Goal: Check status

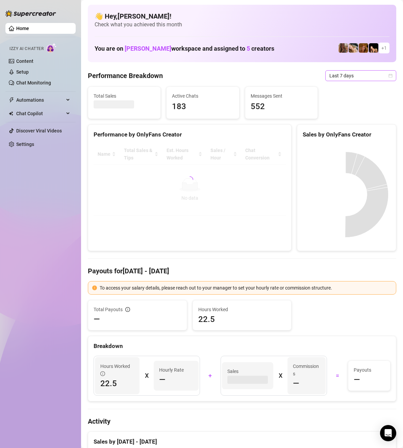
click at [356, 75] on span "Last 7 days" at bounding box center [361, 76] width 63 height 10
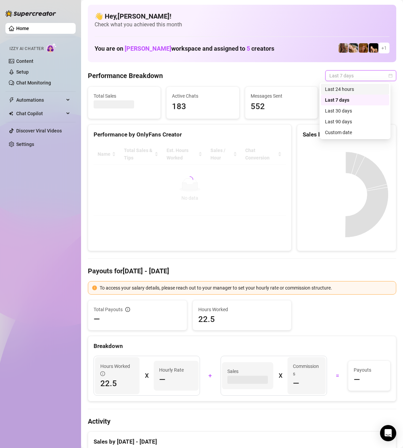
click at [356, 88] on div "Last 24 hours" at bounding box center [355, 89] width 60 height 7
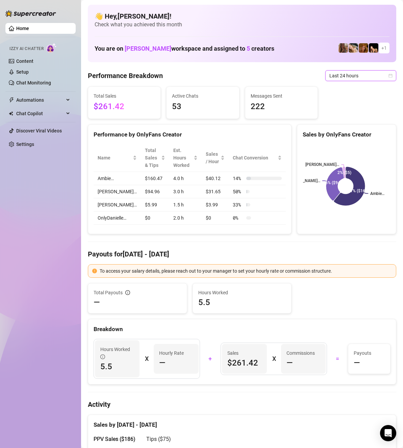
click at [354, 76] on span "Last 24 hours" at bounding box center [361, 76] width 63 height 10
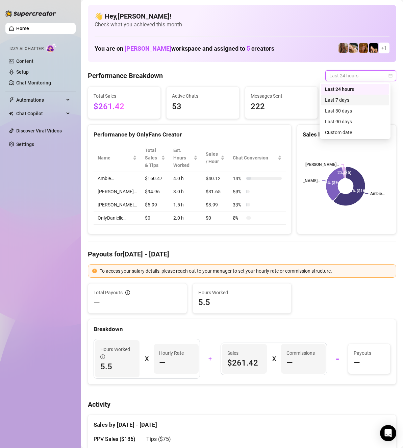
click at [351, 99] on div "Last 7 days" at bounding box center [355, 99] width 60 height 7
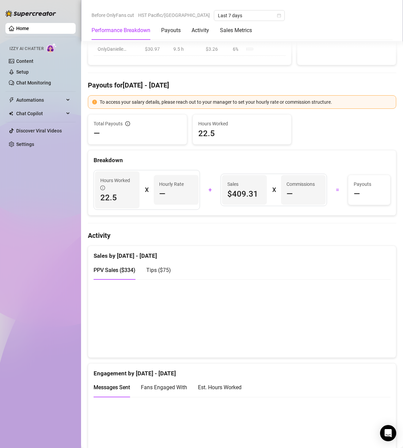
scroll to position [237, 0]
